Goal: Transaction & Acquisition: Purchase product/service

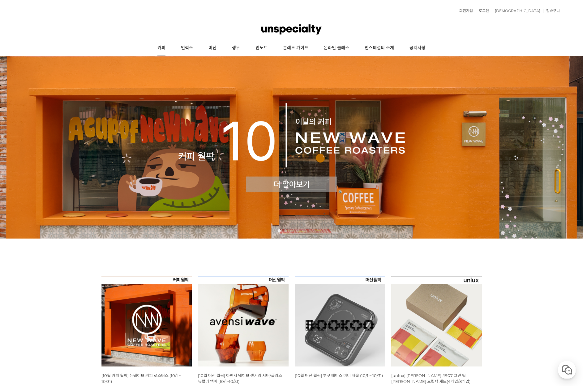
click at [159, 50] on link "커피" at bounding box center [162, 47] width 24 height 15
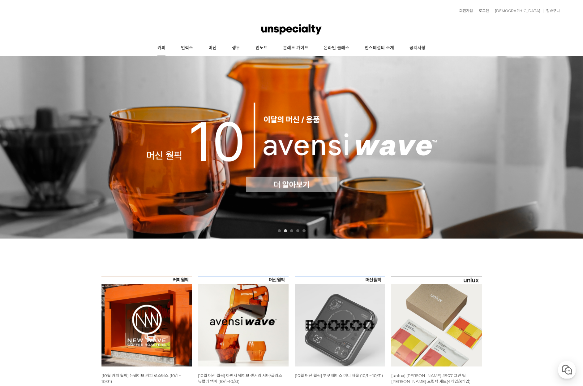
click at [161, 45] on link "커피" at bounding box center [162, 47] width 24 height 15
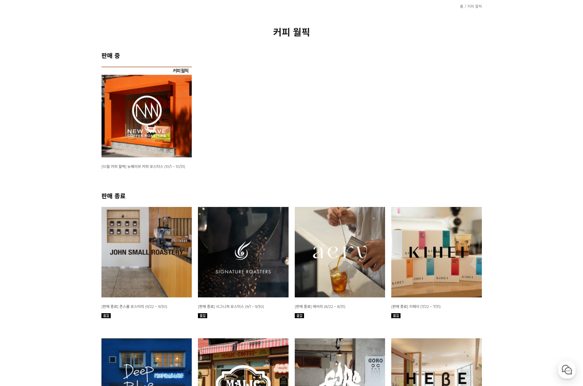
scroll to position [186, 0]
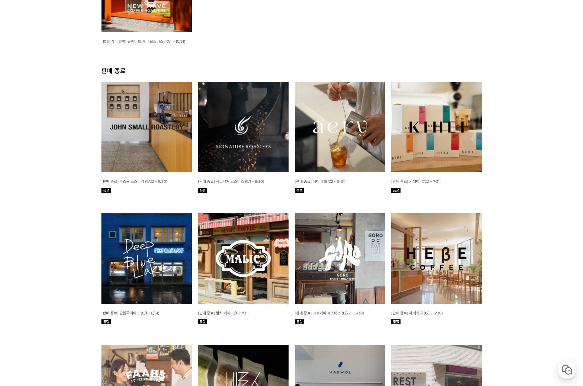
click at [131, 116] on img at bounding box center [147, 127] width 91 height 91
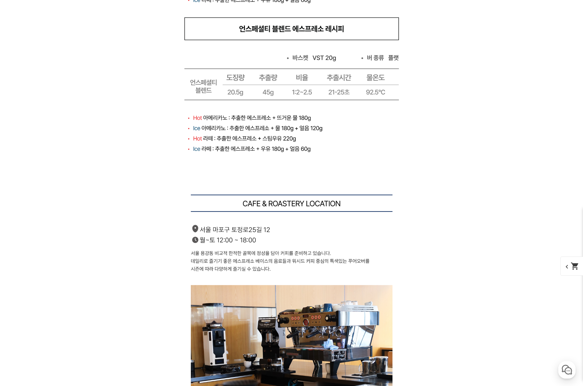
scroll to position [6421, 0]
